Goal: Find specific page/section: Find specific page/section

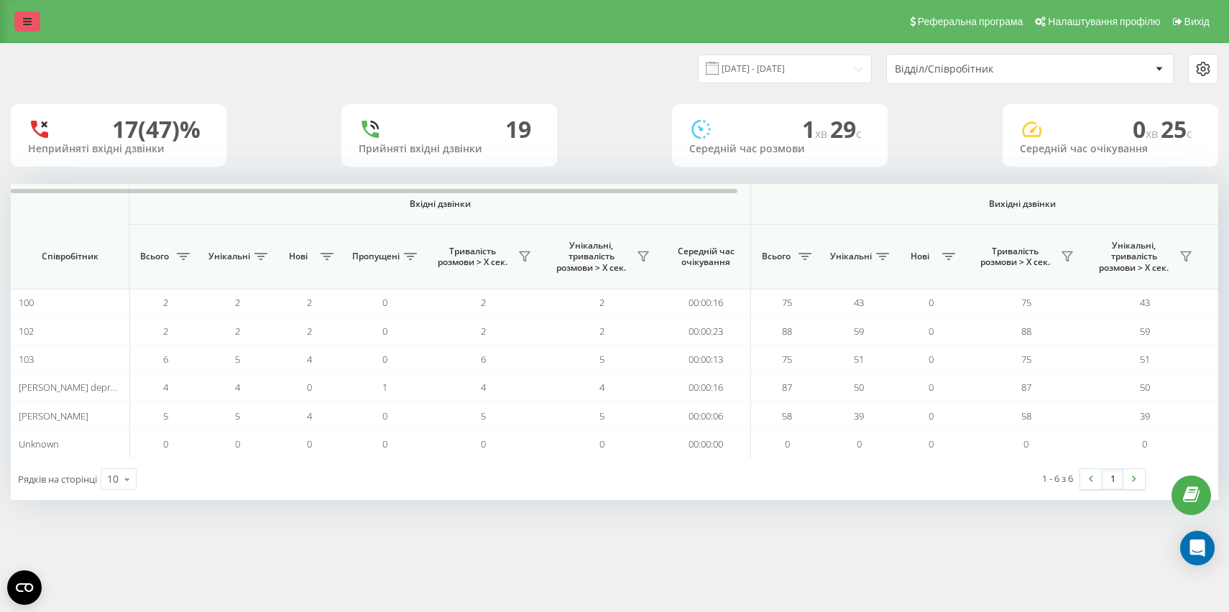
click at [37, 27] on link at bounding box center [27, 21] width 26 height 20
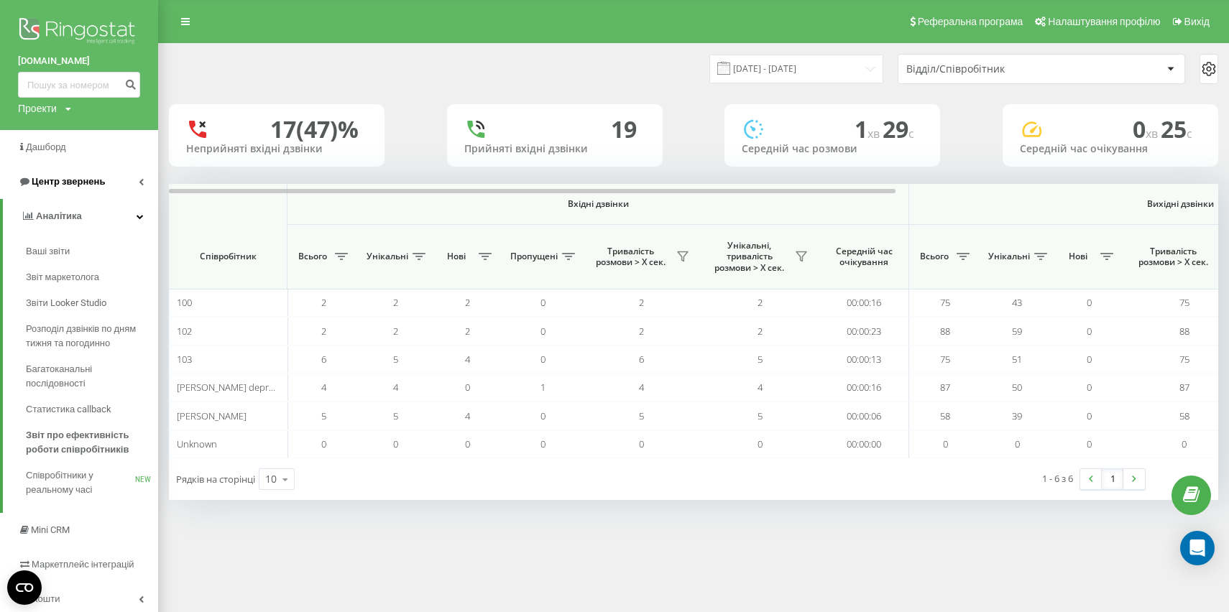
click at [79, 189] on span "Центр звернень" at bounding box center [61, 182] width 87 height 14
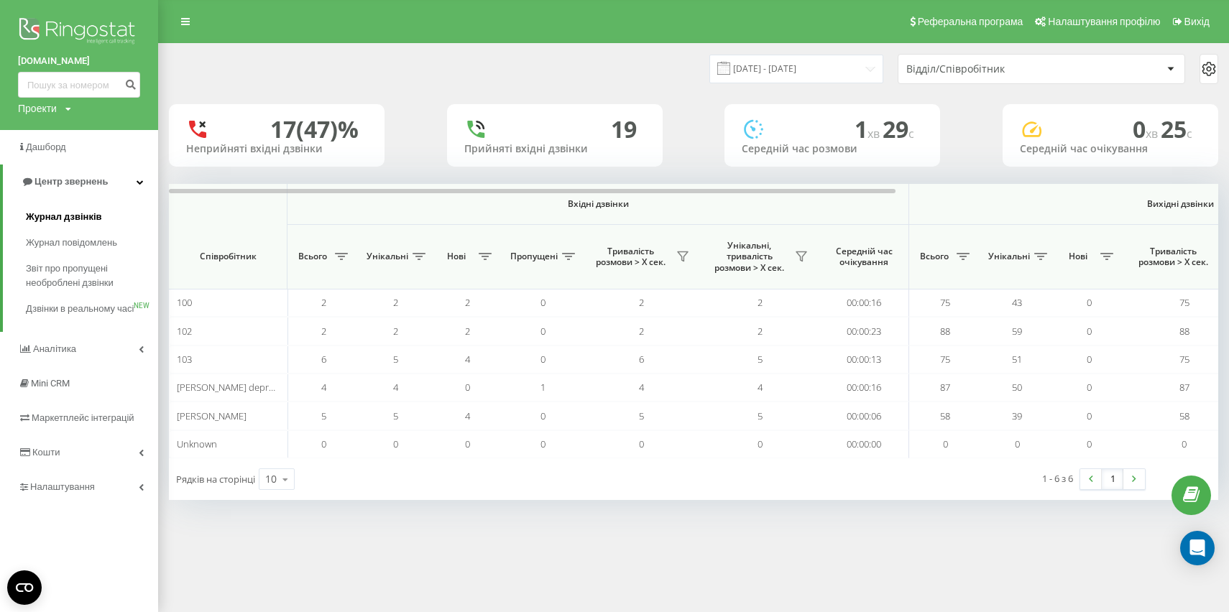
click at [70, 205] on link "Журнал дзвінків" at bounding box center [92, 217] width 132 height 26
click at [86, 223] on span "Журнал дзвінків" at bounding box center [64, 217] width 76 height 14
